Goal: Task Accomplishment & Management: Use online tool/utility

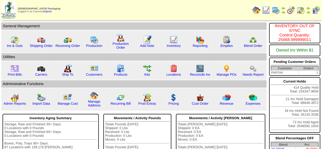
click at [279, 10] on img at bounding box center [276, 10] width 8 height 8
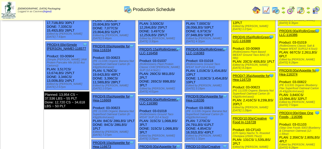
scroll to position [102, 0]
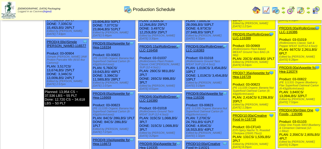
drag, startPoint x: 252, startPoint y: 86, endPoint x: 232, endPoint y: 80, distance: 20.7
click at [233, 86] on div "(PE 111335 Organic Banana Nut Superfood Oatmeal Carton (6-43g)(6crtn/case))" at bounding box center [254, 90] width 43 height 9
copy div "PE 111335 Organic Banana Nut Superfood Oatmeal Carton (6-43g)(6crtn/case)"
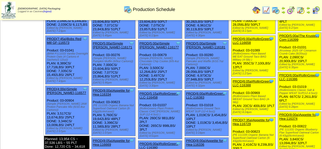
scroll to position [54, 0]
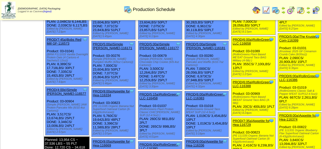
click at [322, 33] on ul "Clone Item PROD(4:00a)Step One Foods, -116395 Step One Foods, LLC ScheduleID: 1…" at bounding box center [299, 103] width 45 height 218
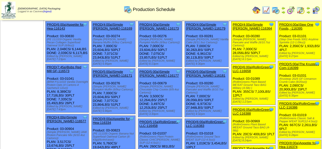
scroll to position [0, 0]
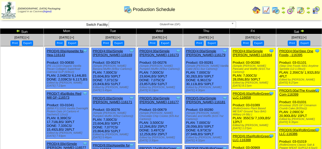
click at [254, 70] on div "(Simple [PERSON_NAME] Pancake and Waffle (6/10.7oz Cartons))" at bounding box center [254, 68] width 43 height 9
drag, startPoint x: 254, startPoint y: 69, endPoint x: 231, endPoint y: 67, distance: 23.5
click at [231, 67] on div "Clone Item PROD(4:00a)Simple [PERSON_NAME]-116364 Simple [PERSON_NAME] Schedule…" at bounding box center [253, 68] width 44 height 41
copy div "(Simple [PERSON_NAME] Pancake and Waffle (6/10.7oz Cartons)"
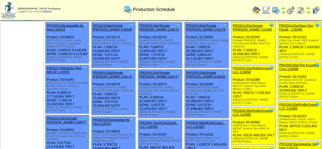
scroll to position [21, 0]
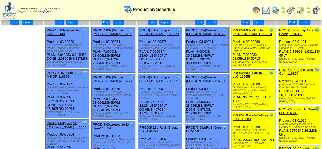
drag, startPoint x: 303, startPoint y: 48, endPoint x: 278, endPoint y: 46, distance: 25.5
click at [278, 46] on div "Clone Item PROD(4:00a)Step One Foods, -116395 Step One Foods, LLC ScheduleID: 1…" at bounding box center [299, 46] width 43 height 38
copy div "(Step One Foods 5001 Anytime Sprinkle (12-1.09oz)"
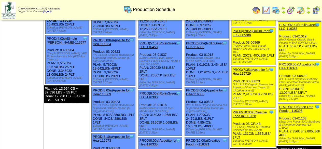
scroll to position [106, 0]
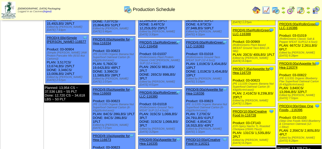
drag, startPoint x: 303, startPoint y: 77, endPoint x: 286, endPoint y: 74, distance: 16.4
click at [286, 77] on div "(PE 111331 Organic Blueberry Flax Superfood Oatmeal Carton (6-43g)(6crtn/case))" at bounding box center [301, 81] width 42 height 9
drag, startPoint x: 320, startPoint y: 115, endPoint x: 280, endPoint y: 111, distance: 40.2
click at [280, 120] on div "(Step One Foods 5003 Blueberry & Cinnamon Oatmeal (12-1.59oz)" at bounding box center [301, 124] width 42 height 9
copy div "Step One Foods 5003 Blueberry & Cinnamon Oatmeal (12-1.59oz"
